Goal: Navigation & Orientation: Find specific page/section

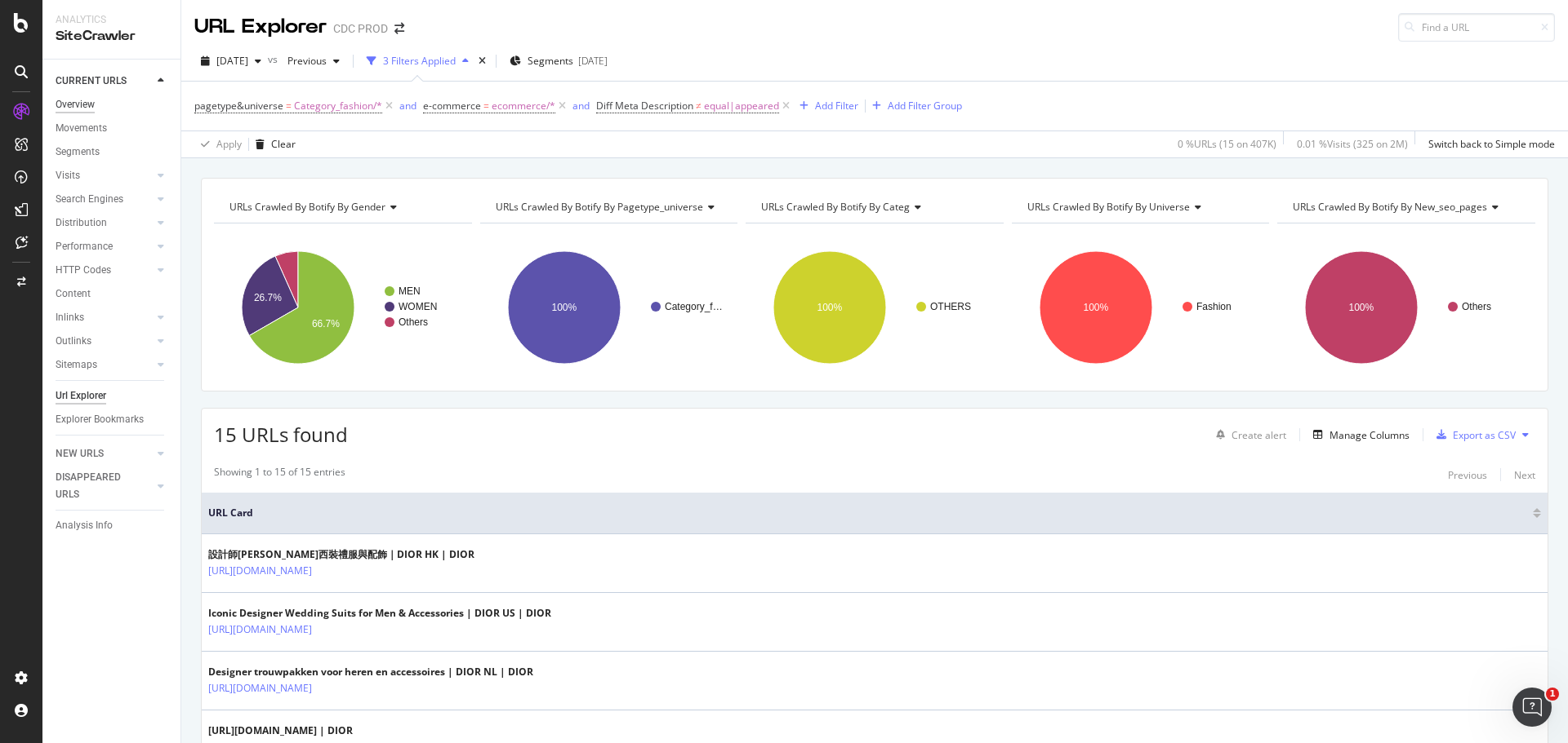
click at [90, 103] on div "Overview" at bounding box center [75, 104] width 39 height 17
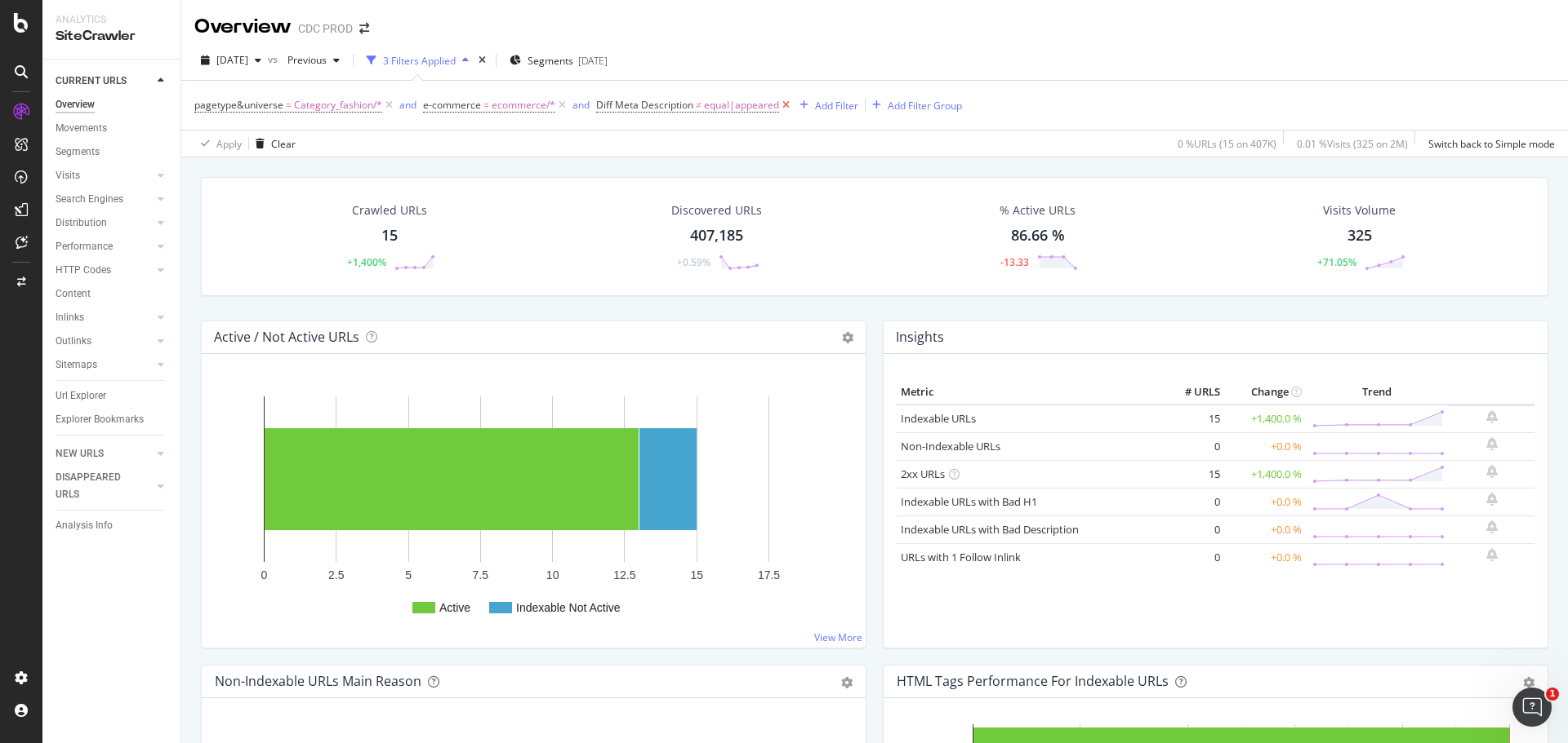
click at [785, 106] on icon at bounding box center [786, 105] width 14 height 16
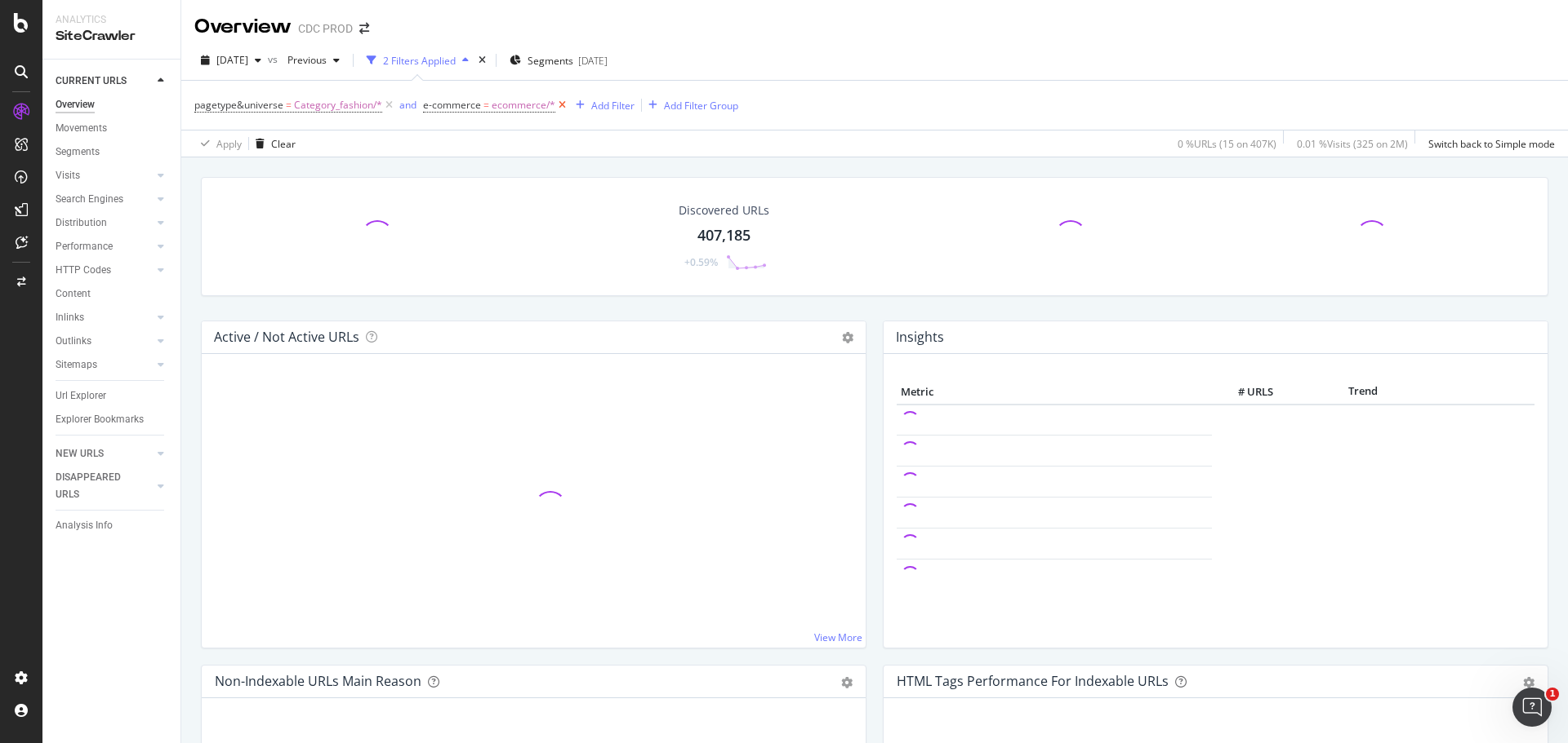
click at [562, 108] on icon at bounding box center [563, 105] width 14 height 16
click at [386, 108] on icon at bounding box center [389, 105] width 14 height 16
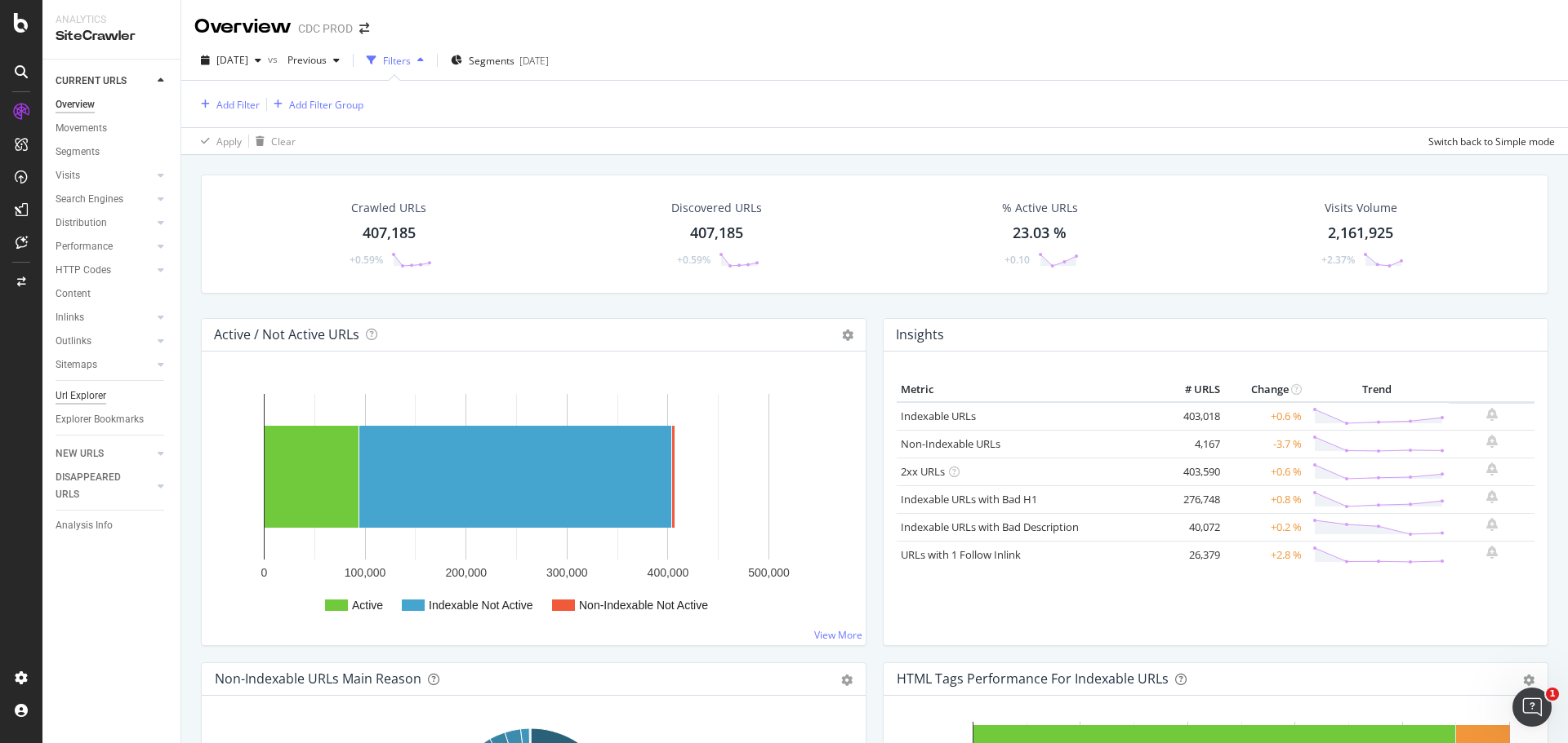
click at [82, 392] on div "Url Explorer" at bounding box center [80, 396] width 51 height 17
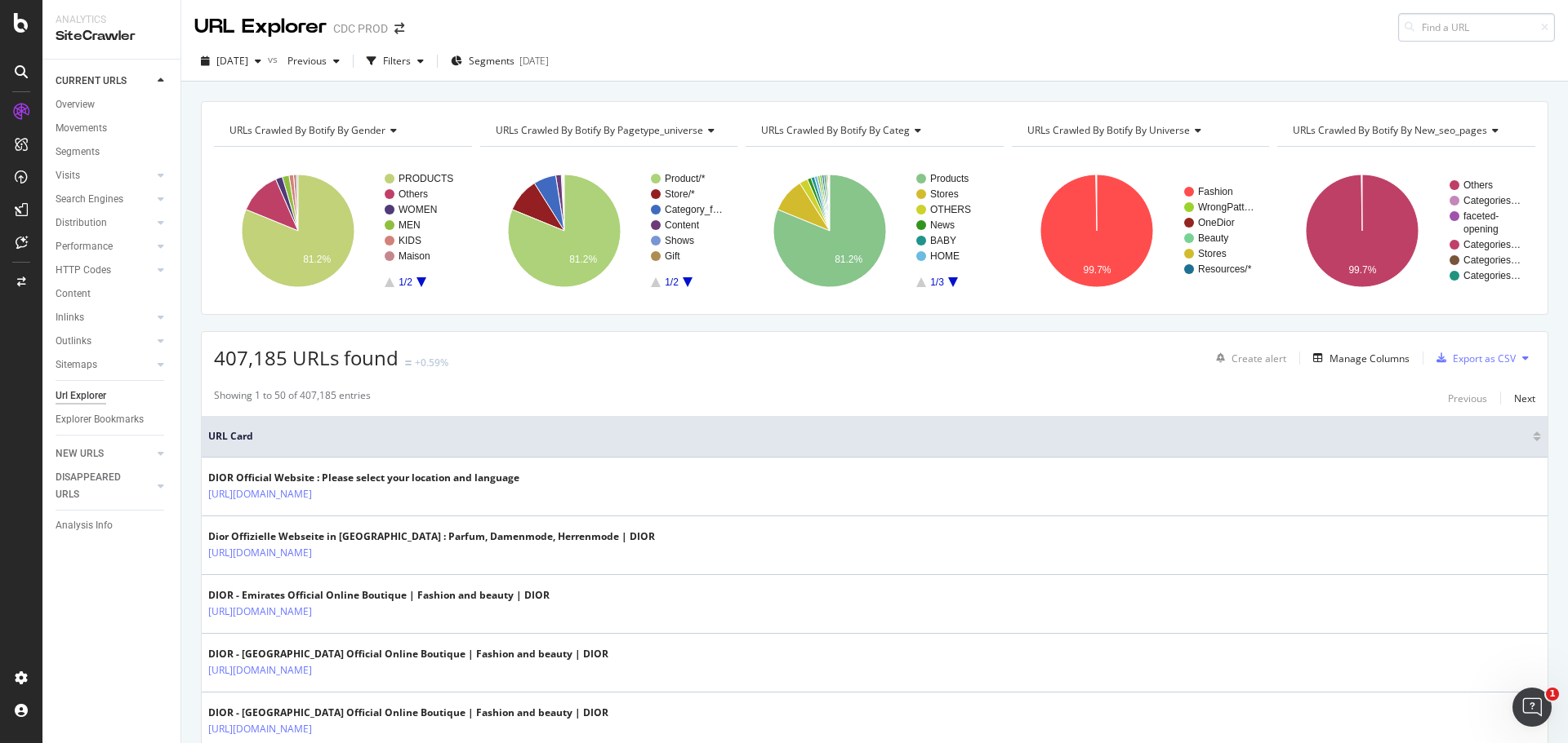
click at [1413, 25] on input at bounding box center [1476, 28] width 157 height 28
type input "[URL][DOMAIN_NAME]"
click at [1060, 59] on div "[DATE] vs Previous Filters Segments [DATE]" at bounding box center [874, 64] width 1386 height 33
